Goal: Transaction & Acquisition: Book appointment/travel/reservation

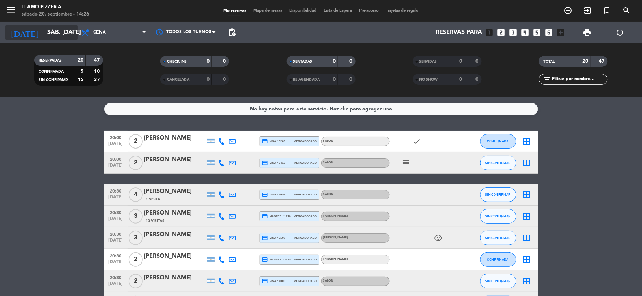
click at [67, 34] on icon "arrow_drop_down" at bounding box center [71, 32] width 9 height 9
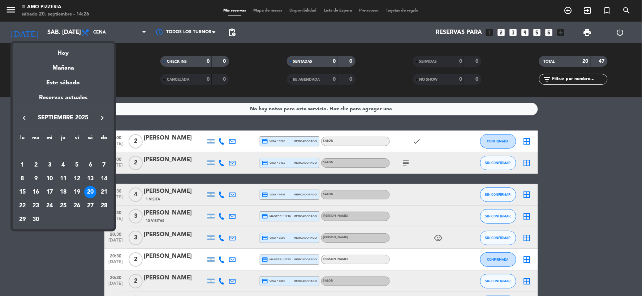
click at [117, 35] on div at bounding box center [321, 148] width 642 height 296
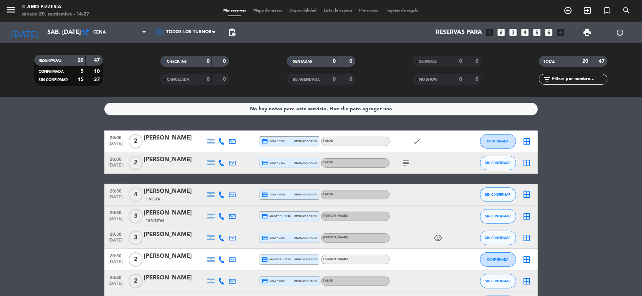
click at [502, 33] on icon "looks_two" at bounding box center [500, 32] width 9 height 9
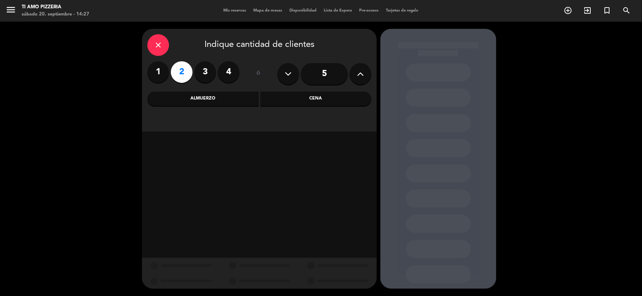
click at [288, 96] on div "Cena" at bounding box center [315, 99] width 111 height 14
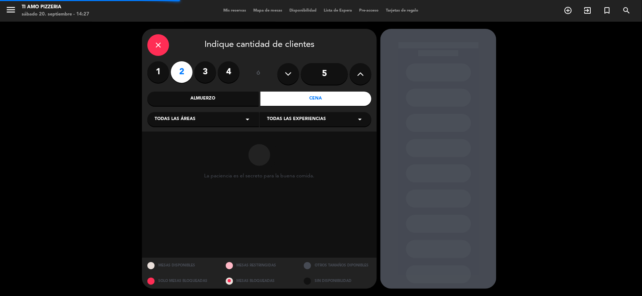
click at [247, 118] on icon "arrow_drop_down" at bounding box center [247, 119] width 9 height 9
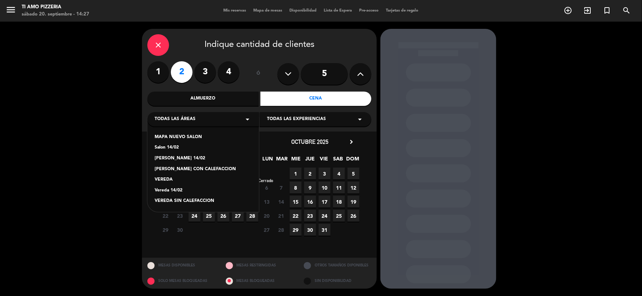
click at [265, 174] on span "29 Cerrado" at bounding box center [267, 174] width 12 height 12
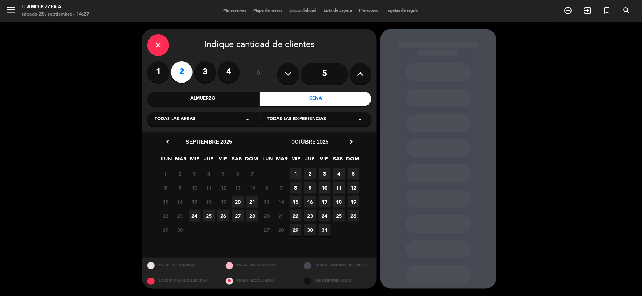
click at [239, 201] on span "20" at bounding box center [238, 202] width 12 height 12
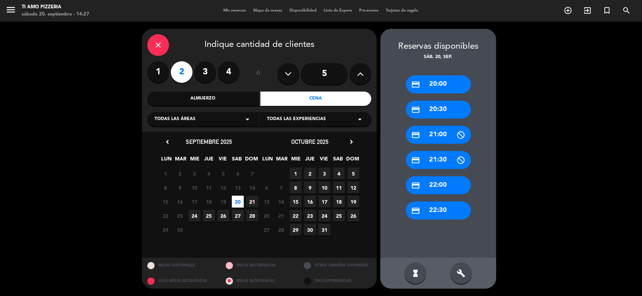
click at [449, 207] on div "credit_card 22:30" at bounding box center [438, 211] width 65 height 18
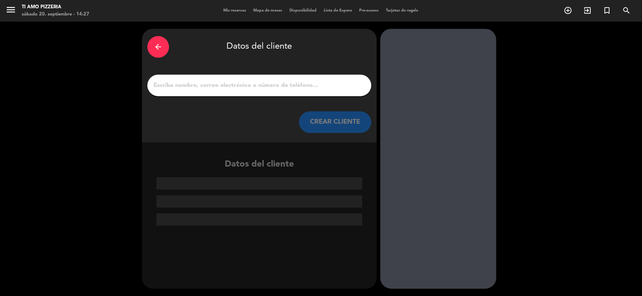
click at [237, 88] on input "1" at bounding box center [259, 86] width 213 height 10
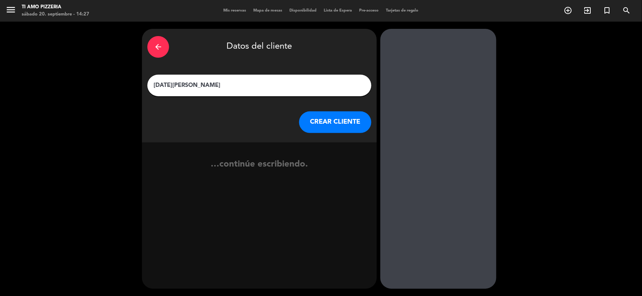
type input "[DATE][PERSON_NAME]"
click at [332, 125] on button "CREAR CLIENTE" at bounding box center [335, 123] width 72 height 22
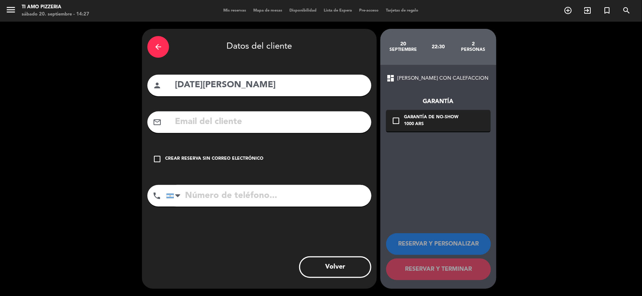
click at [156, 160] on icon "check_box_outline_blank" at bounding box center [157, 159] width 9 height 9
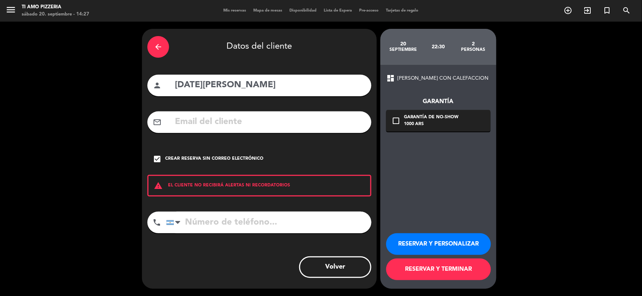
click at [442, 245] on button "RESERVAR Y PERSONALIZAR" at bounding box center [438, 245] width 105 height 22
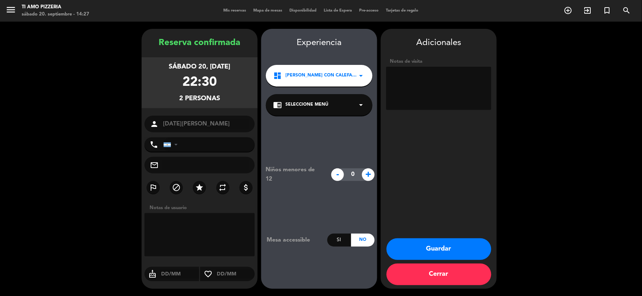
click at [355, 105] on div "chrome_reader_mode Seleccione Menú arrow_drop_down" at bounding box center [319, 105] width 107 height 22
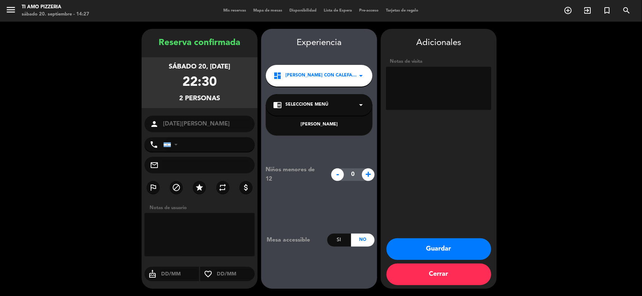
click at [348, 129] on div "[PERSON_NAME]" at bounding box center [319, 120] width 107 height 31
click at [314, 124] on div "[PERSON_NAME]" at bounding box center [319, 124] width 92 height 7
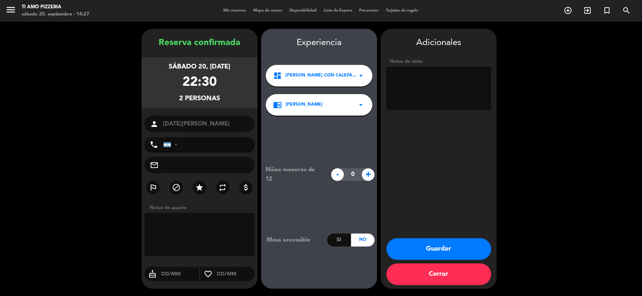
click at [458, 257] on button "Guardar" at bounding box center [438, 250] width 105 height 22
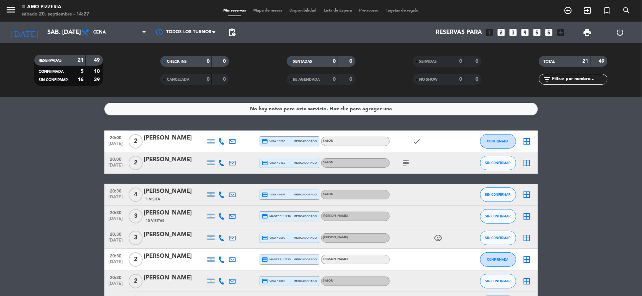
click at [503, 35] on icon "looks_two" at bounding box center [500, 32] width 9 height 9
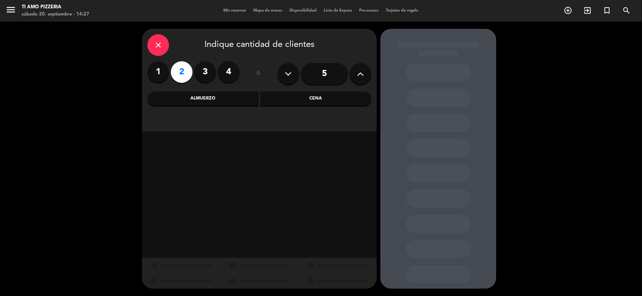
click at [296, 95] on div "Cena" at bounding box center [315, 99] width 111 height 14
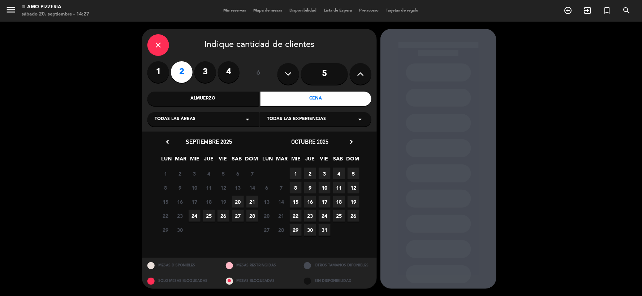
click at [235, 204] on span "20" at bounding box center [238, 202] width 12 height 12
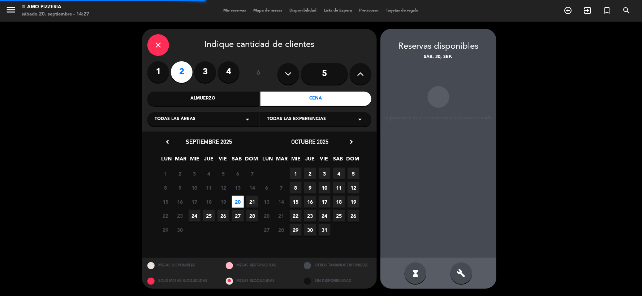
click at [320, 118] on span "Todas las experiencias" at bounding box center [296, 119] width 59 height 7
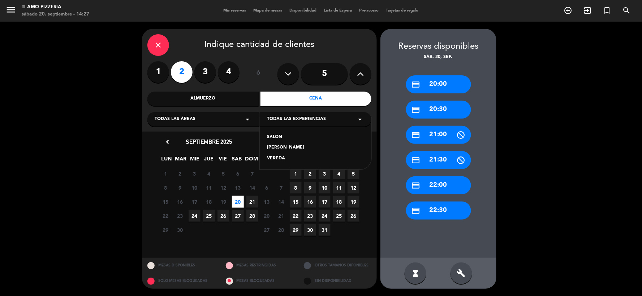
click at [320, 142] on div "SALON [PERSON_NAME]" at bounding box center [316, 144] width 112 height 52
click at [272, 137] on div "SALON" at bounding box center [315, 137] width 97 height 7
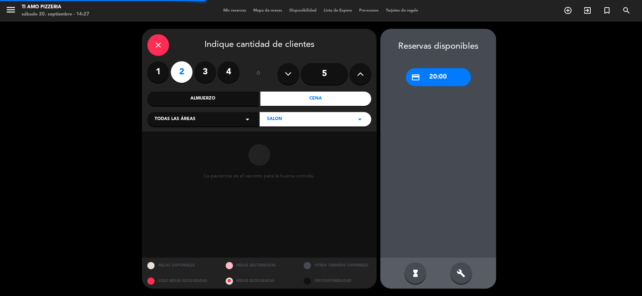
click at [446, 73] on div "credit_card 20:00" at bounding box center [438, 77] width 65 height 18
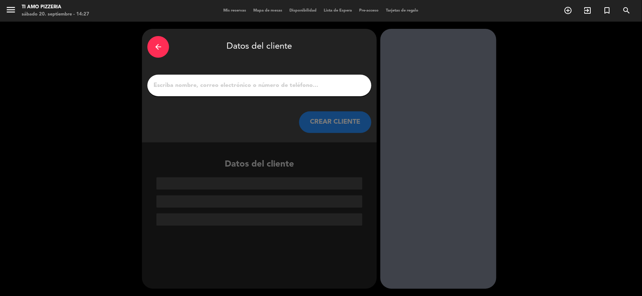
click at [251, 90] on input "1" at bounding box center [259, 86] width 213 height 10
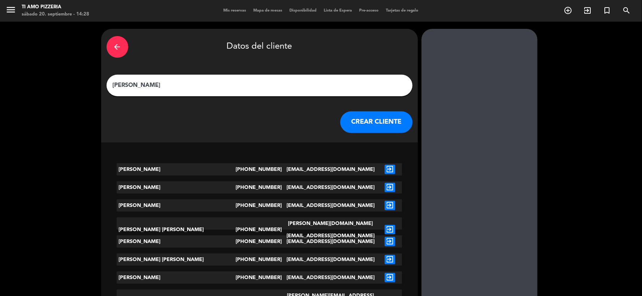
type input "[PERSON_NAME]"
click at [340, 125] on button "CREAR CLIENTE" at bounding box center [376, 123] width 72 height 22
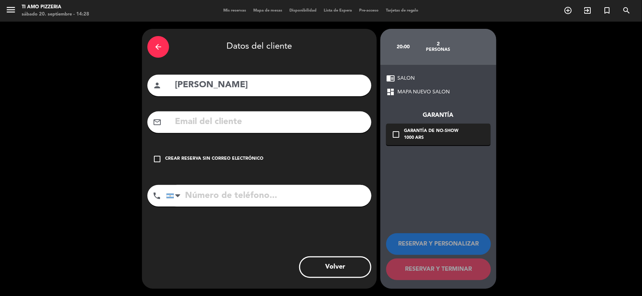
click at [165, 153] on div "check_box_outline_blank Crear reserva sin correo electrónico" at bounding box center [259, 159] width 224 height 22
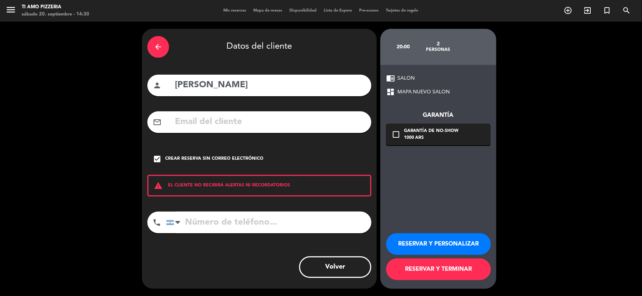
paste input "1144491791"
type input "1144491791"
click at [414, 243] on button "RESERVAR Y PERSONALIZAR" at bounding box center [438, 245] width 105 height 22
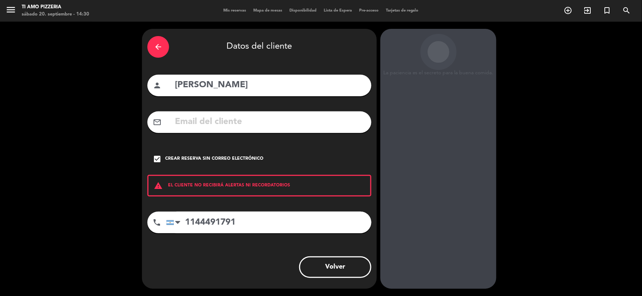
click at [301, 262] on button "Volver" at bounding box center [335, 268] width 72 height 22
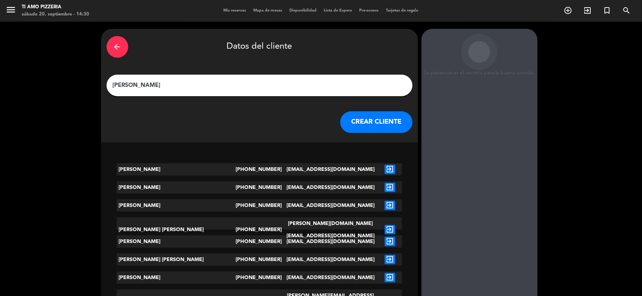
click at [311, 261] on div "[EMAIL_ADDRESS][DOMAIN_NAME]" at bounding box center [330, 260] width 95 height 12
click at [340, 123] on button "CREAR CLIENTE" at bounding box center [376, 123] width 72 height 22
